Goal: Task Accomplishment & Management: Manage account settings

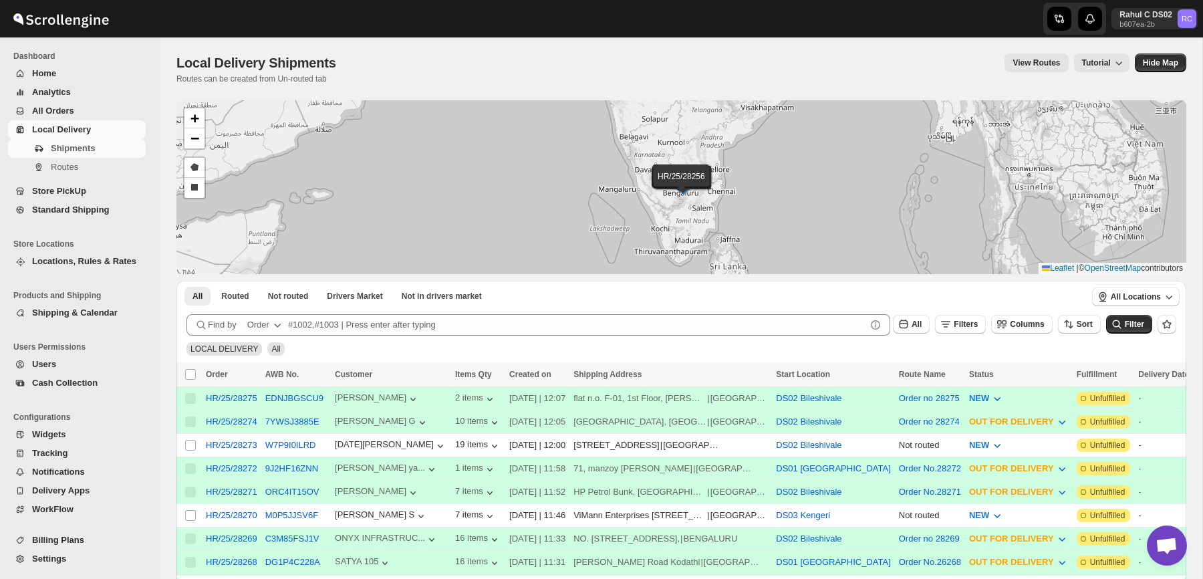
scroll to position [5, 0]
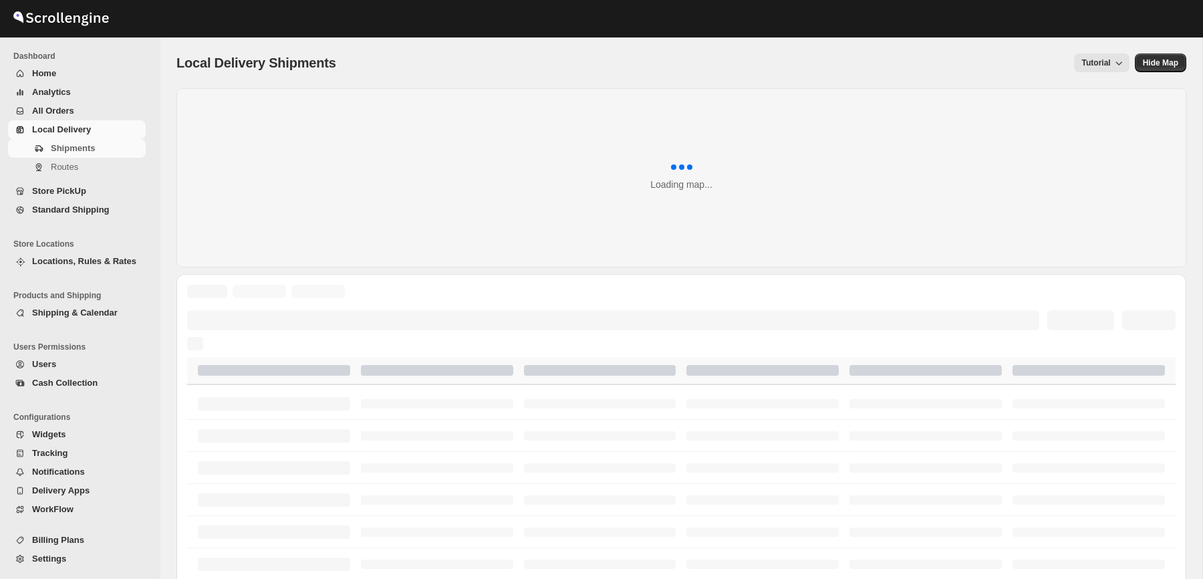
scroll to position [5, 0]
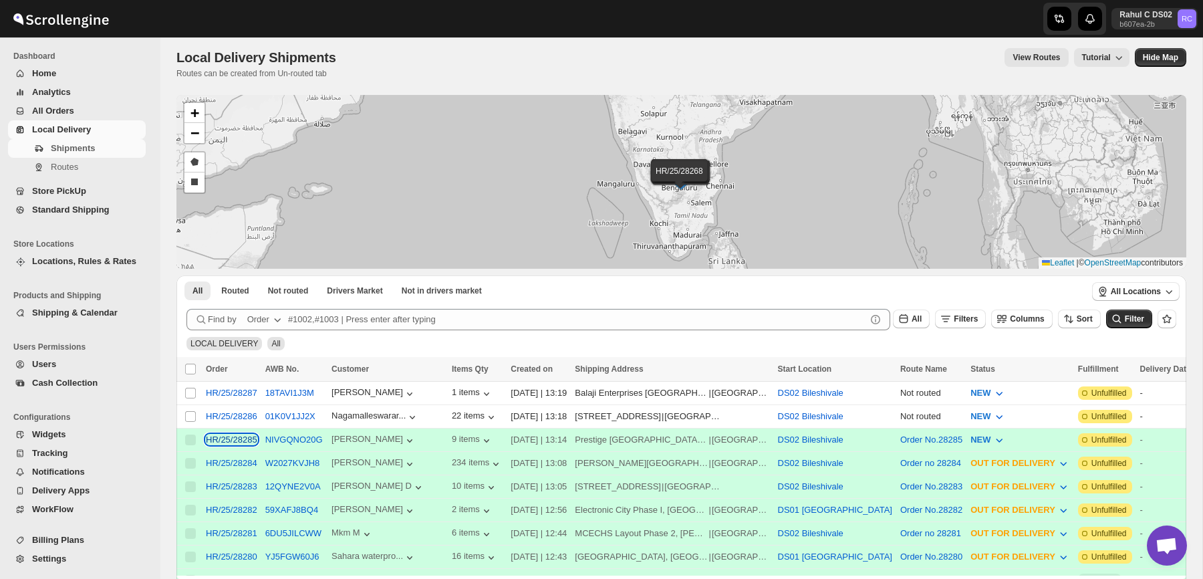
click at [254, 437] on div "HR/25/28285" at bounding box center [231, 439] width 51 height 10
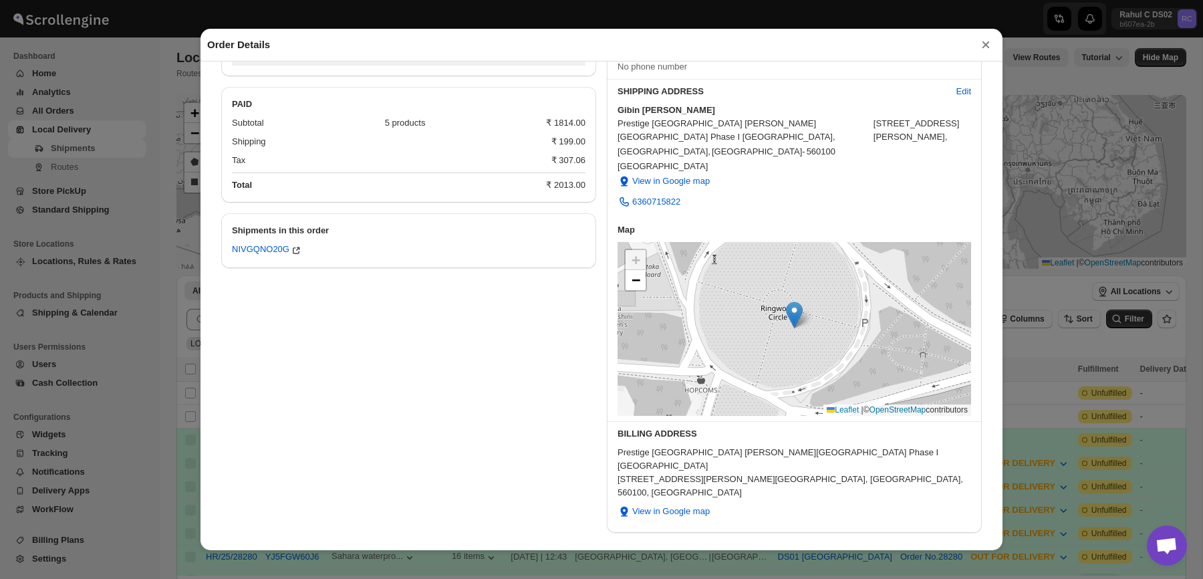
scroll to position [0, 0]
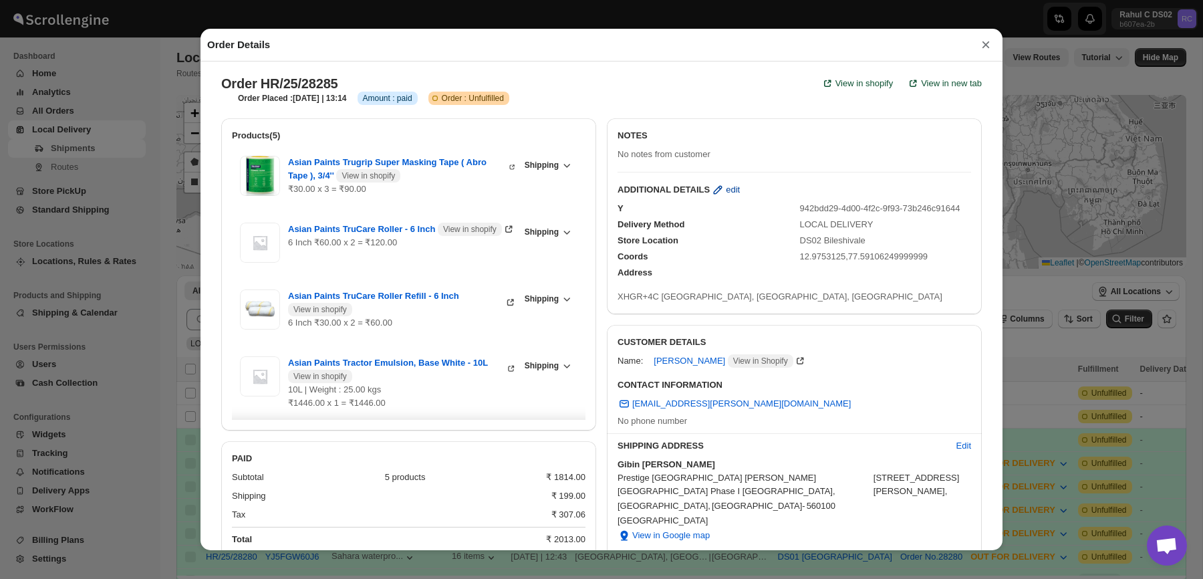
click at [719, 184] on icon "button" at bounding box center [717, 189] width 13 height 13
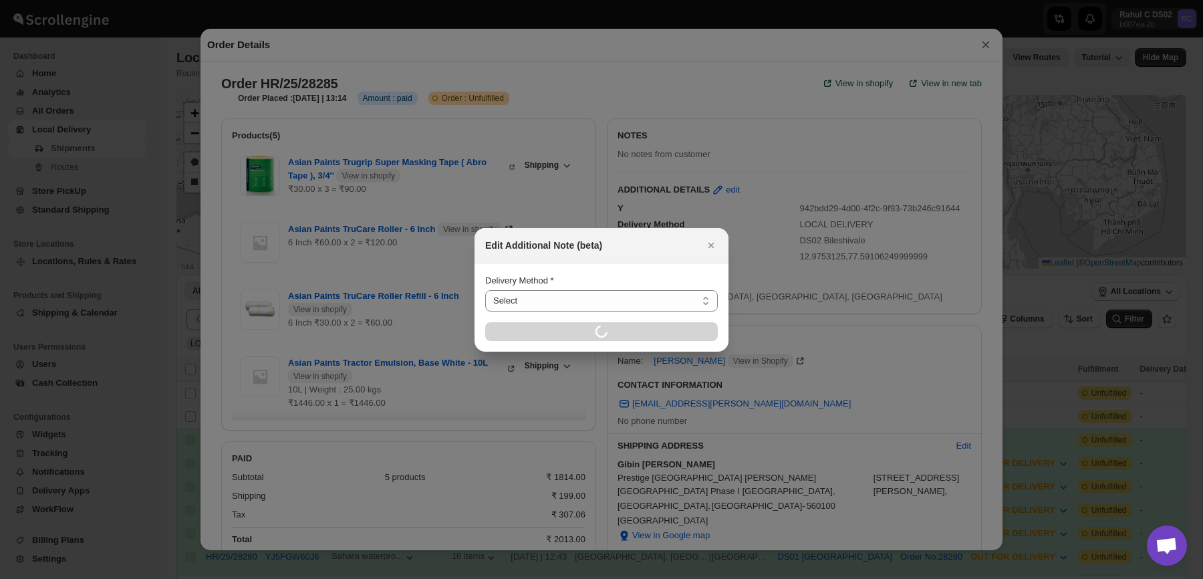
select select "LOCAL_DELIVERY"
select select "LOCATION_BASES"
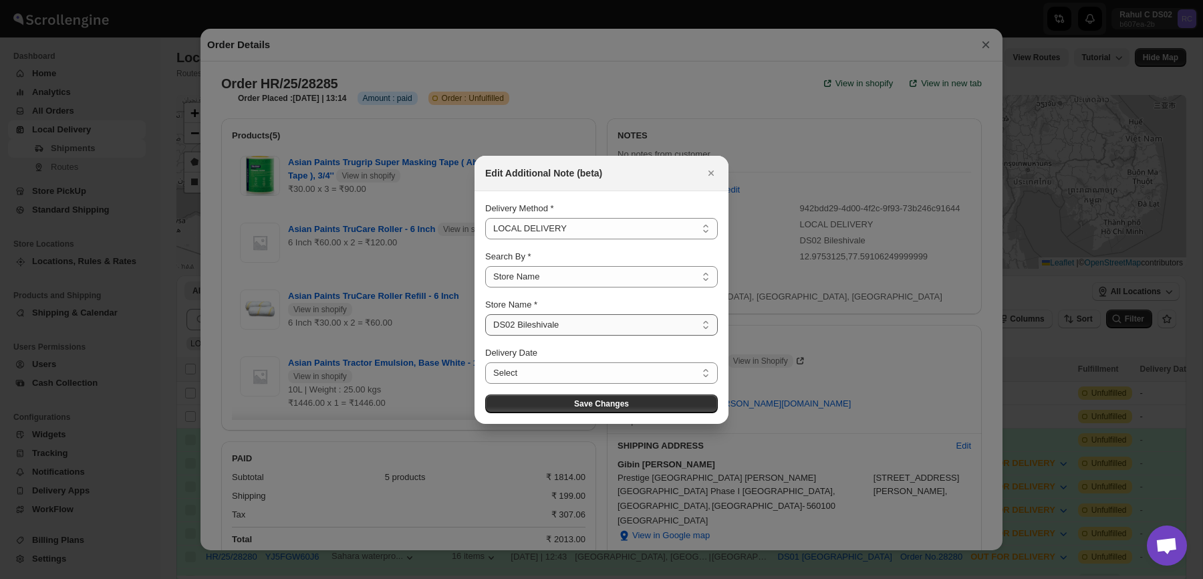
click at [578, 325] on select "Select DS01 Sarjapur DS02 Bileshivale DS03 Kengeri" at bounding box center [601, 324] width 233 height 21
click at [485, 314] on select "Select DS01 Sarjapur DS02 Bileshivale DS03 Kengeri" at bounding box center [601, 324] width 233 height 21
select select "6659bcce154a64d9bb7aed7e"
click at [570, 400] on button "Save Changes" at bounding box center [601, 403] width 233 height 19
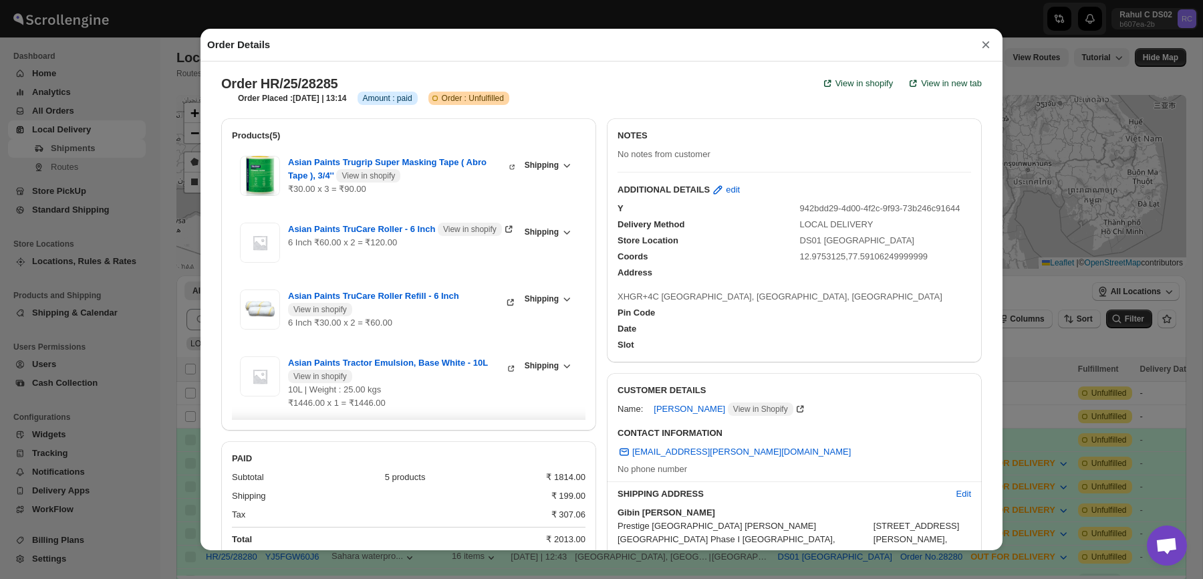
scroll to position [402, 0]
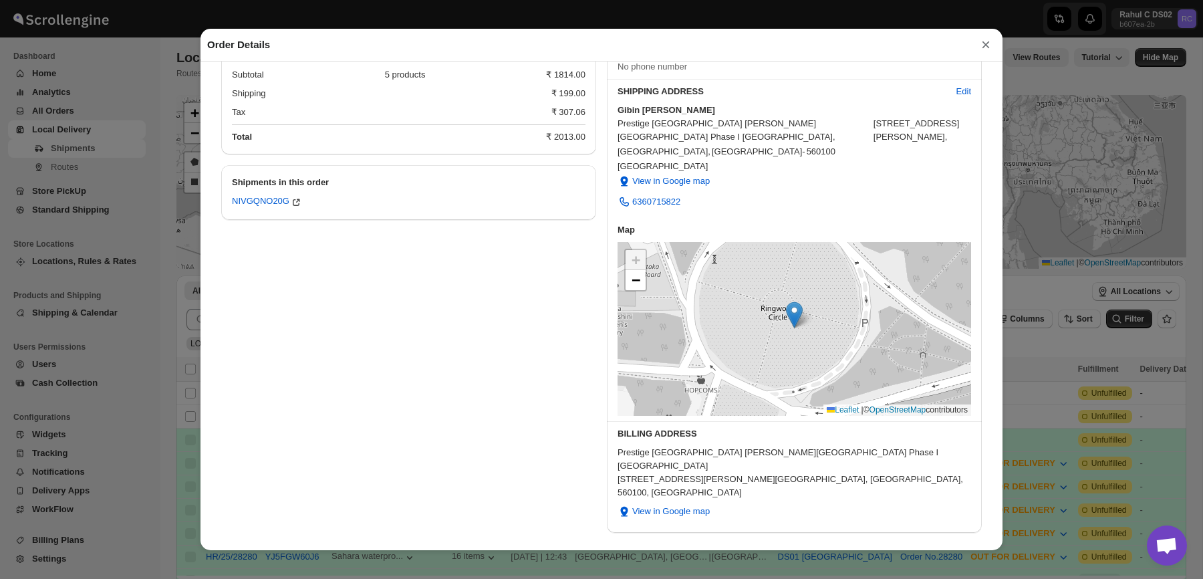
click at [981, 42] on button "×" at bounding box center [986, 44] width 20 height 19
